Goal: Browse casually: Explore the website without a specific task or goal

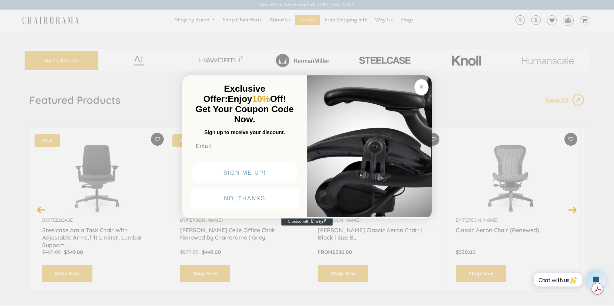
click at [420, 126] on img "POPUP Form" at bounding box center [369, 145] width 125 height 143
click at [417, 85] on button "Close dialog" at bounding box center [421, 87] width 14 height 16
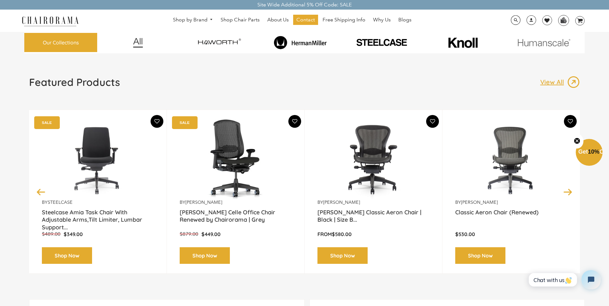
scroll to position [10, 0]
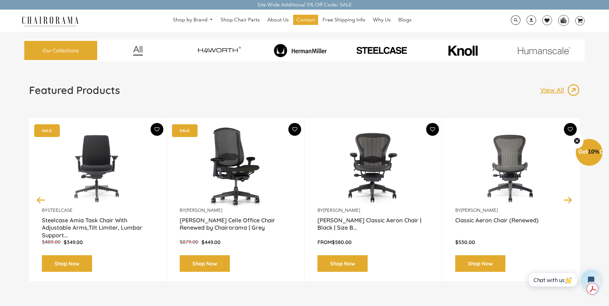
click at [569, 197] on button "Next" at bounding box center [567, 199] width 11 height 11
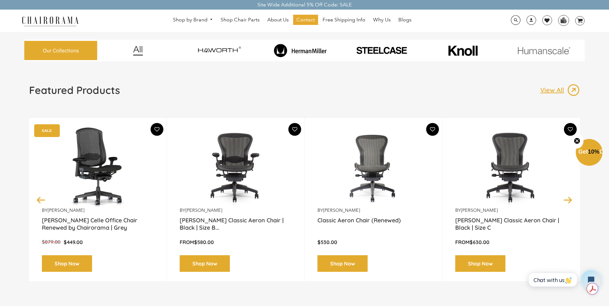
click at [569, 199] on button "Next" at bounding box center [567, 199] width 11 height 11
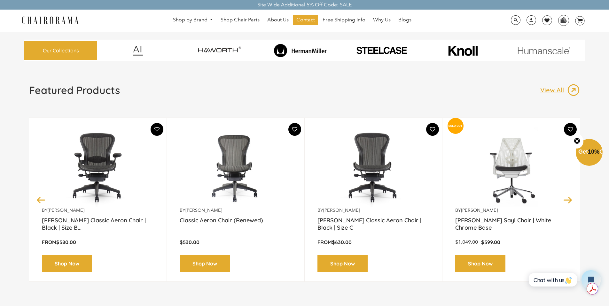
click at [569, 196] on button "Next" at bounding box center [567, 199] width 11 height 11
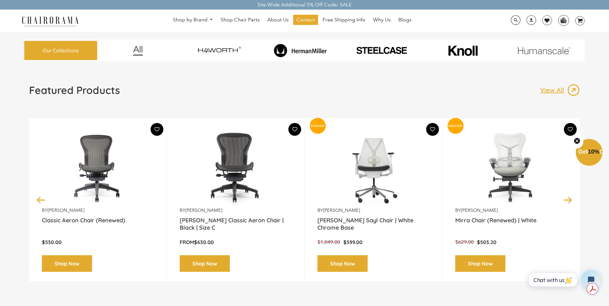
click at [569, 196] on button "Next" at bounding box center [567, 199] width 11 height 11
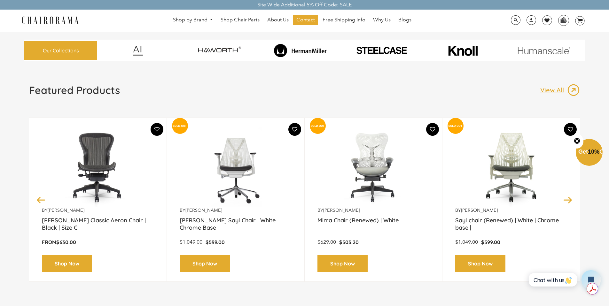
click at [569, 197] on button "Next" at bounding box center [567, 199] width 11 height 11
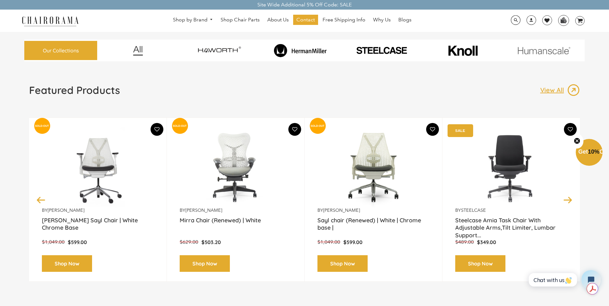
click at [569, 197] on button "Next" at bounding box center [567, 199] width 11 height 11
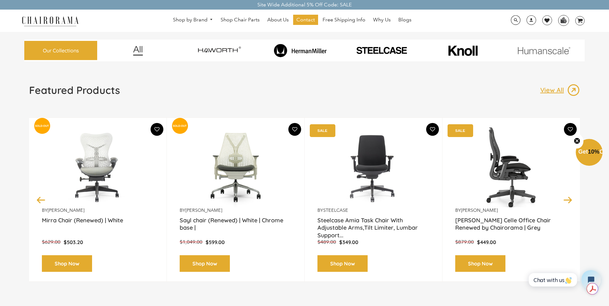
click at [569, 207] on div "by [PERSON_NAME] [PERSON_NAME] Celle Office Chair Renewed by Chairorama | Grey …" at bounding box center [511, 200] width 138 height 164
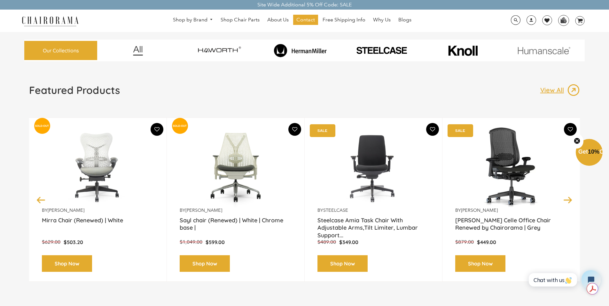
click at [569, 202] on button "Next" at bounding box center [567, 199] width 11 height 11
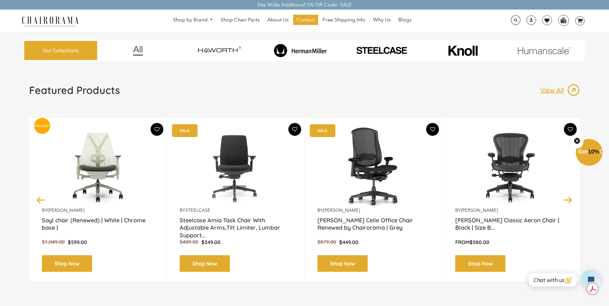
click at [569, 199] on button "Next" at bounding box center [567, 199] width 11 height 11
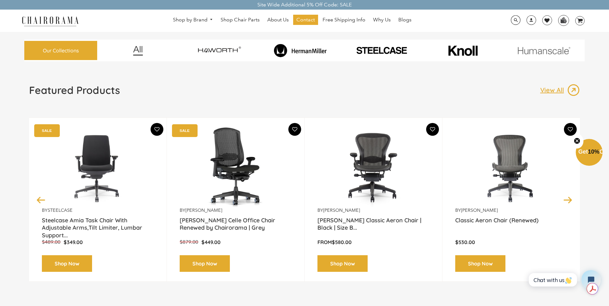
click at [569, 199] on button "Next" at bounding box center [567, 199] width 11 height 11
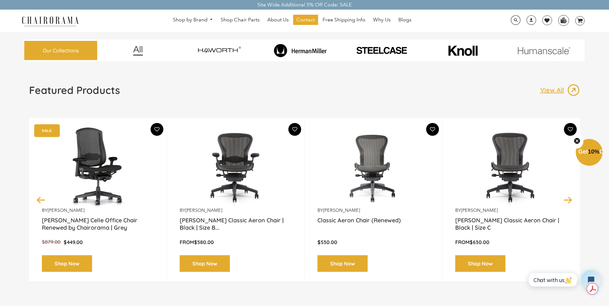
click at [569, 199] on button "Next" at bounding box center [567, 199] width 11 height 11
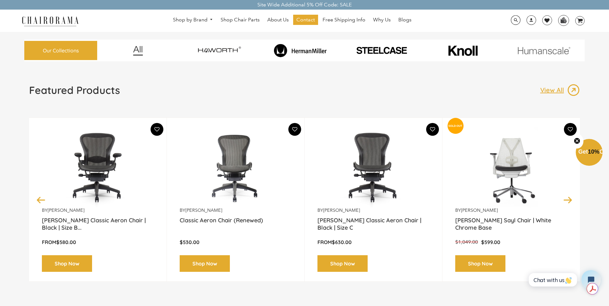
click at [569, 199] on button "Next" at bounding box center [567, 199] width 11 height 11
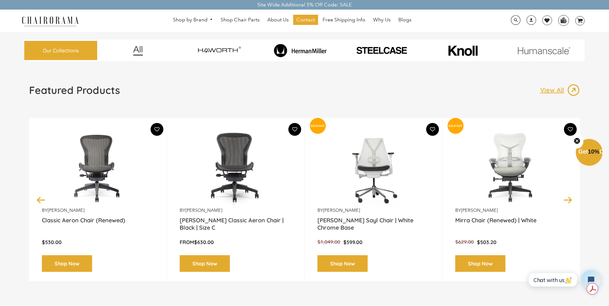
click at [569, 199] on button "Next" at bounding box center [567, 199] width 11 height 11
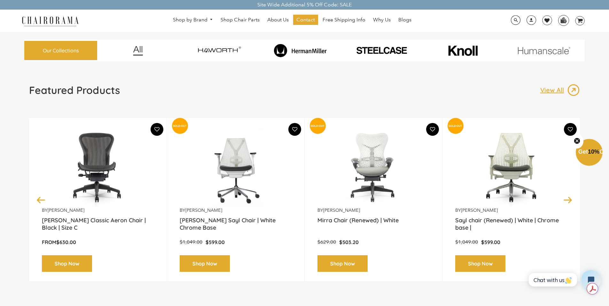
click at [569, 199] on button "Next" at bounding box center [567, 199] width 11 height 11
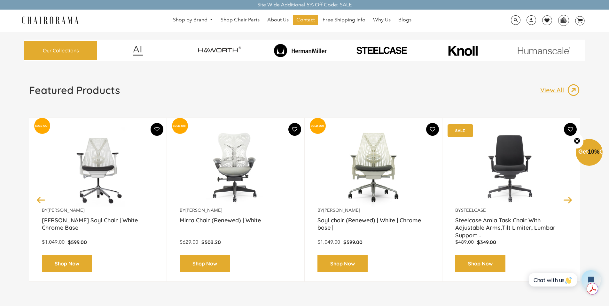
click at [569, 199] on button "Next" at bounding box center [567, 199] width 11 height 11
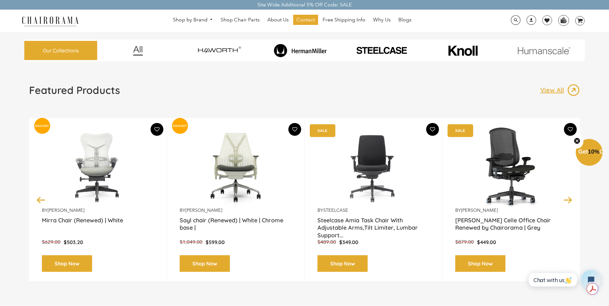
click at [569, 199] on button "Next" at bounding box center [567, 199] width 11 height 11
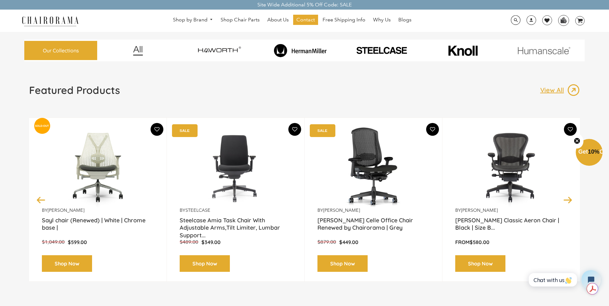
click at [569, 199] on button "Next" at bounding box center [567, 199] width 11 height 11
